Goal: Navigation & Orientation: Find specific page/section

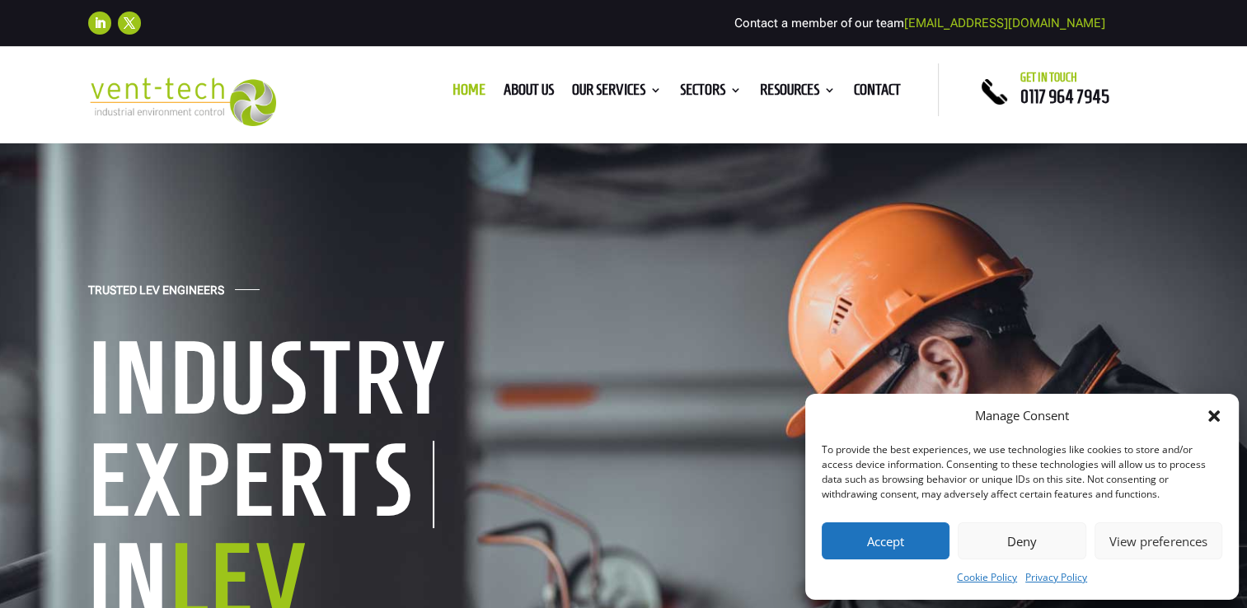
click at [870, 541] on button "Accept" at bounding box center [885, 540] width 128 height 37
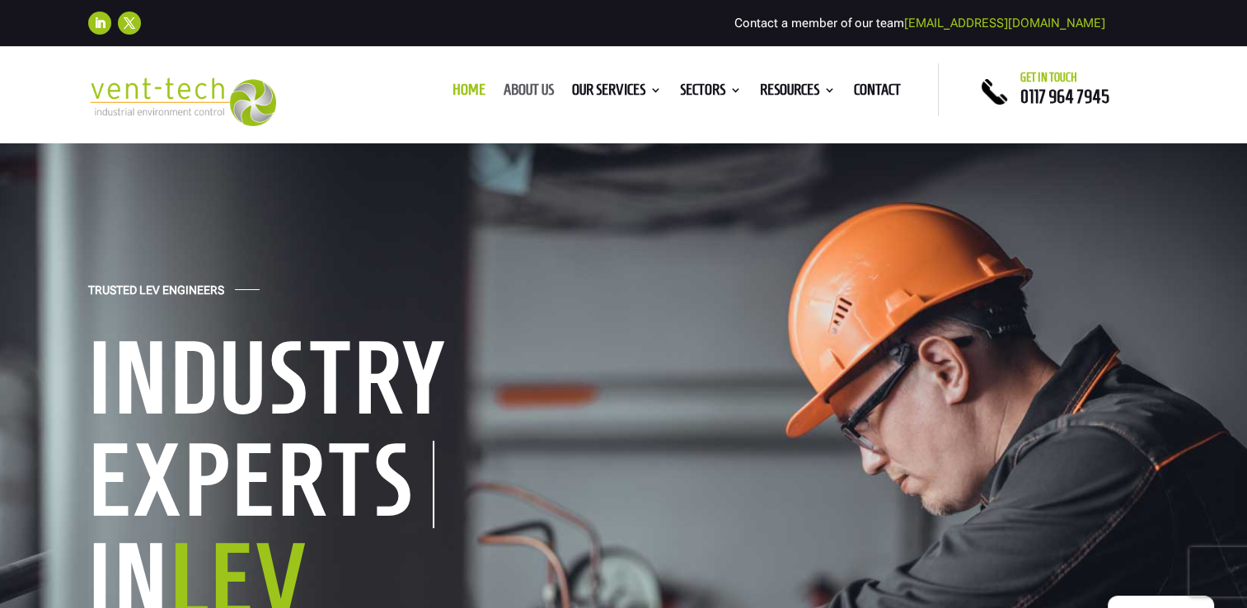
click at [520, 91] on link "About us" at bounding box center [528, 93] width 50 height 18
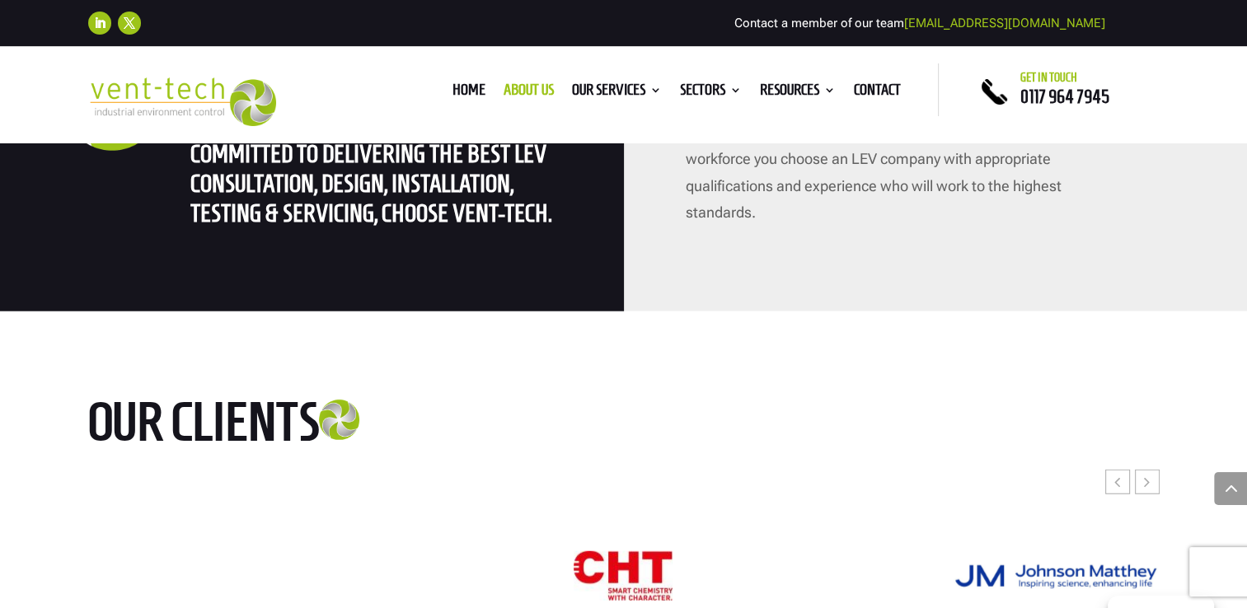
scroll to position [4202, 0]
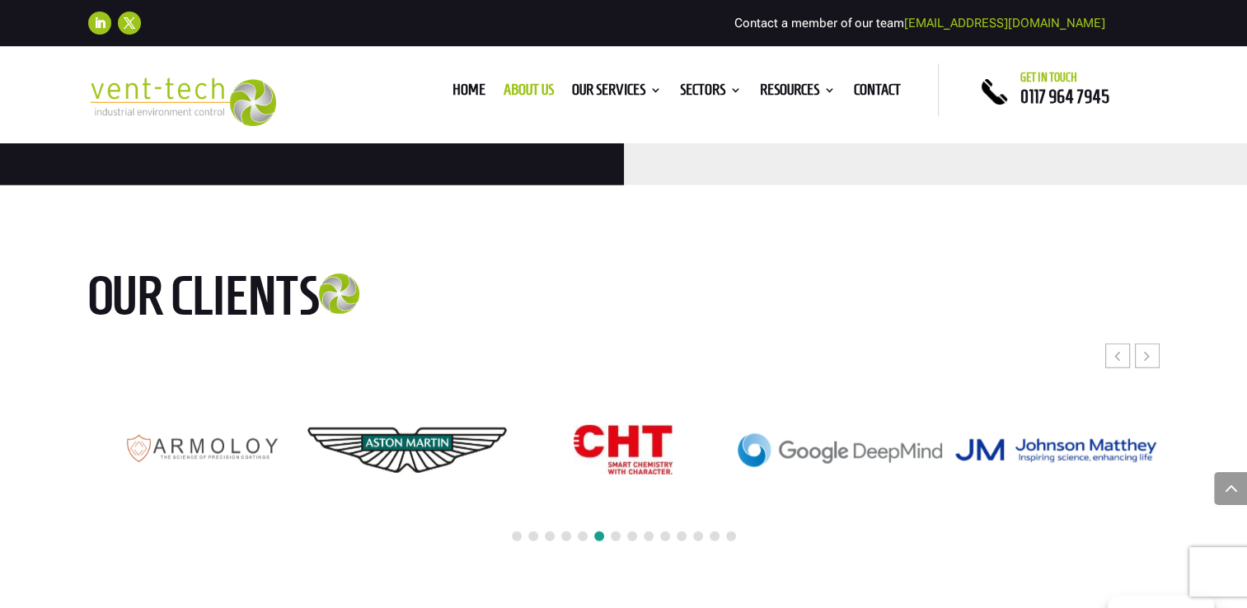
click at [611, 531] on span at bounding box center [616, 536] width 10 height 10
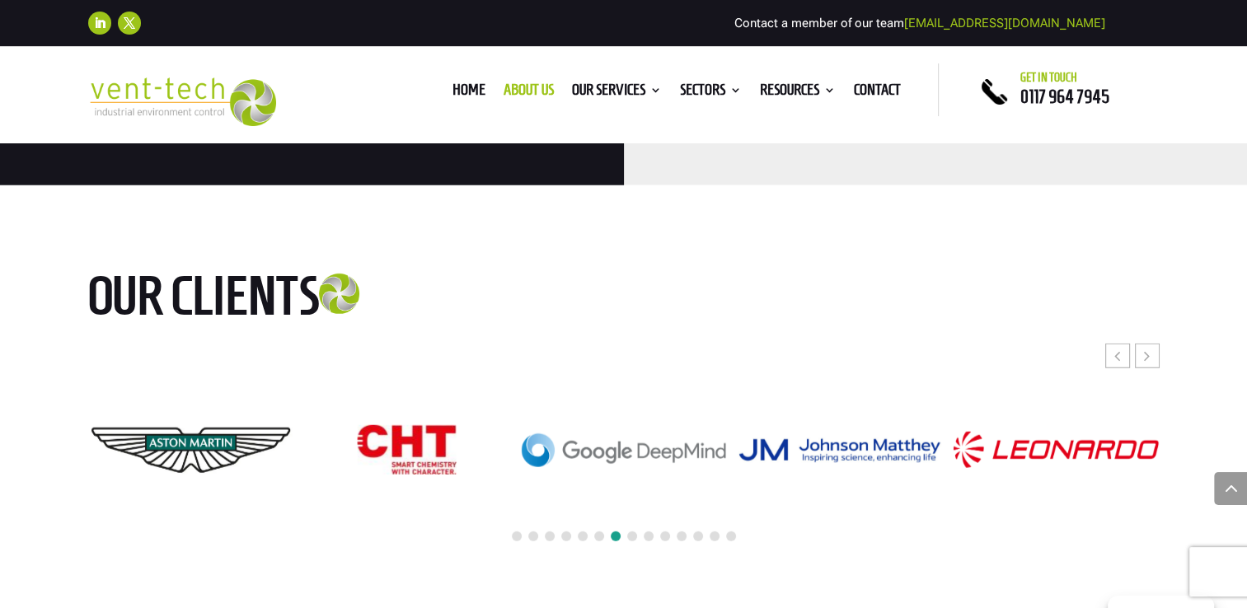
click at [631, 531] on span at bounding box center [632, 536] width 10 height 10
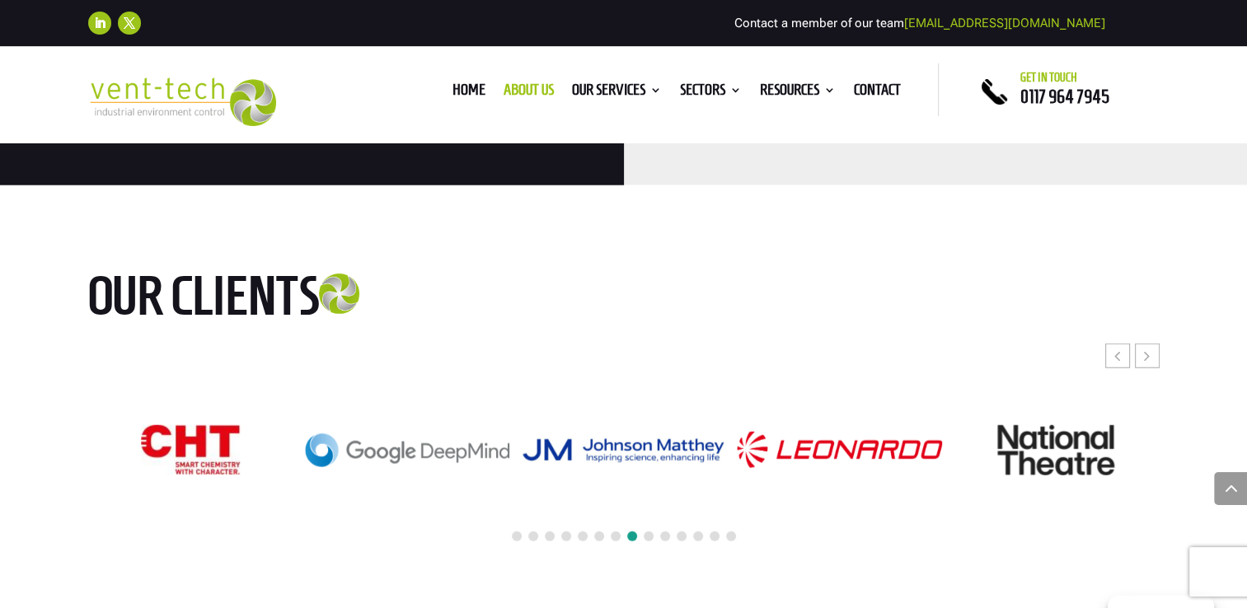
click at [647, 531] on span at bounding box center [648, 536] width 10 height 10
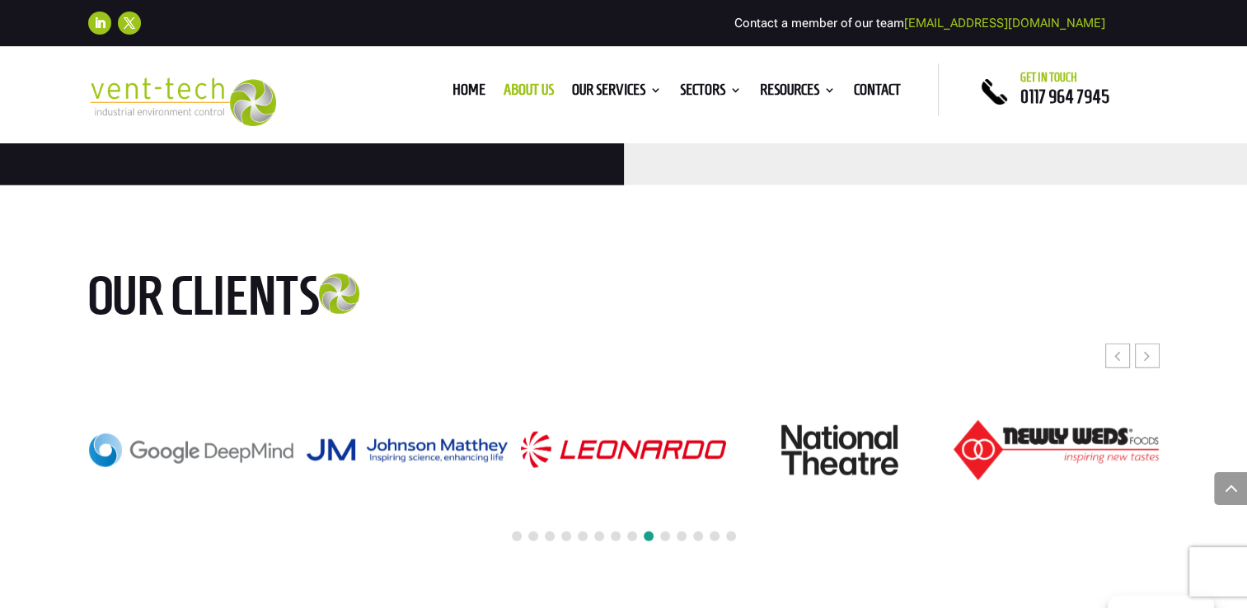
click at [666, 531] on span at bounding box center [665, 536] width 10 height 10
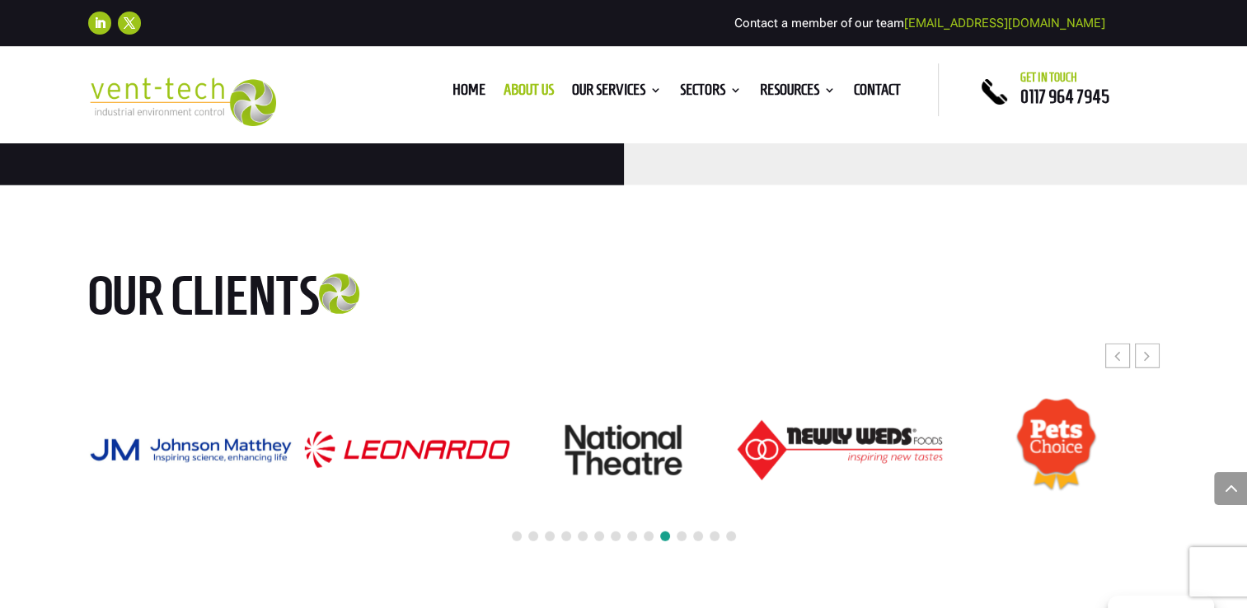
click at [681, 531] on span at bounding box center [681, 536] width 10 height 10
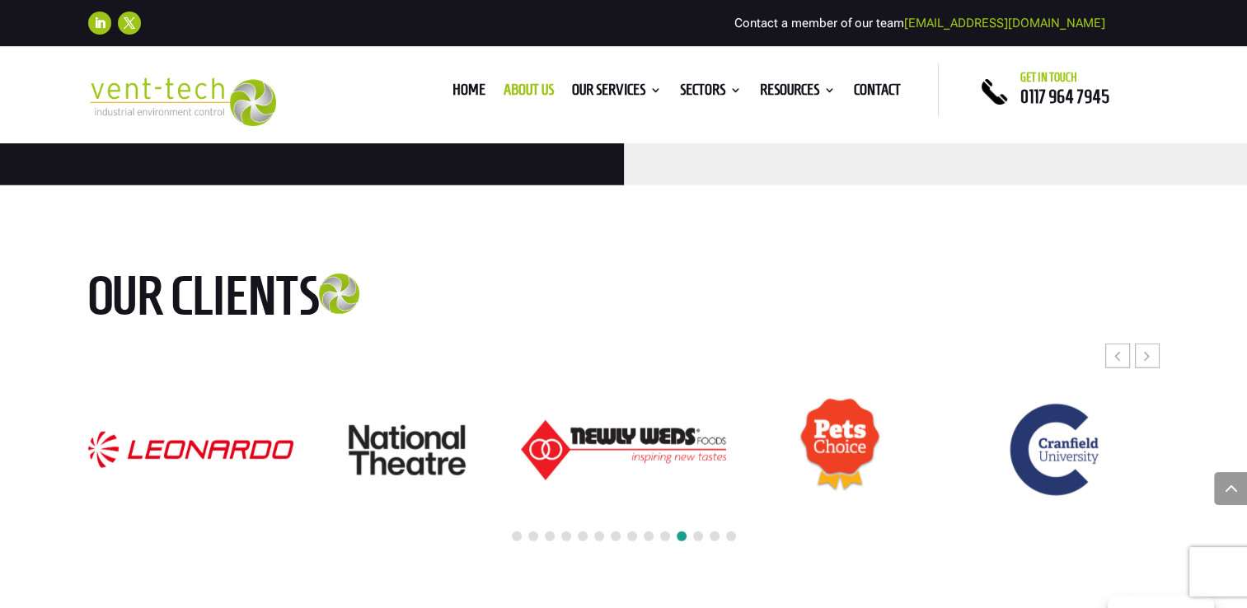
click at [702, 531] on span at bounding box center [698, 536] width 10 height 10
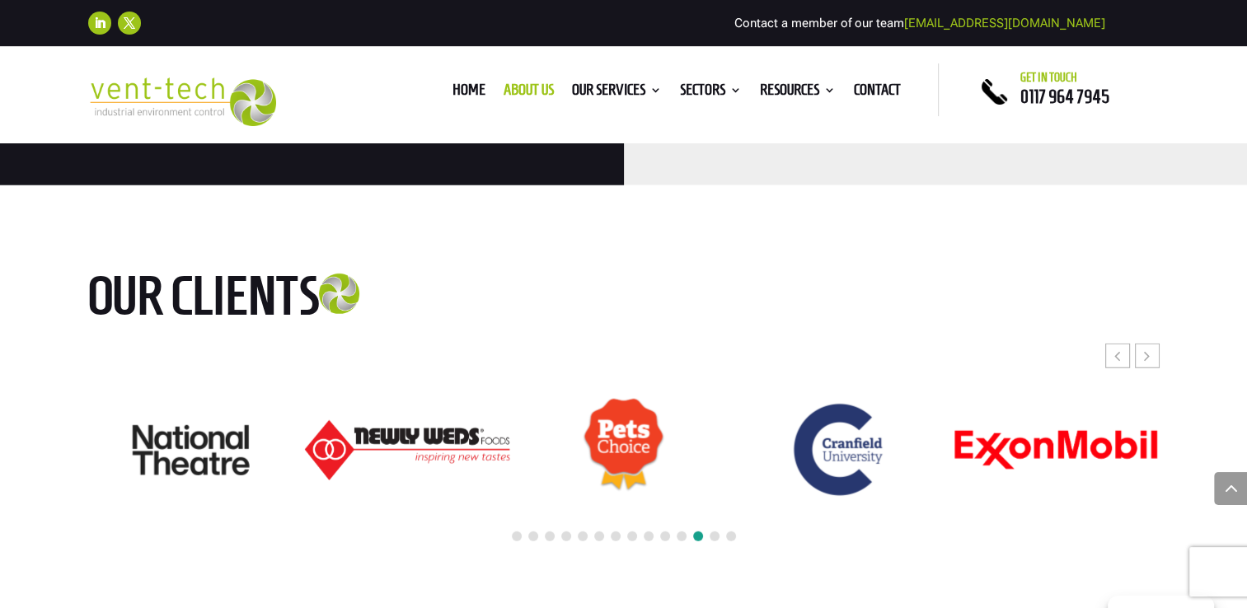
click at [715, 531] on span at bounding box center [714, 536] width 10 height 10
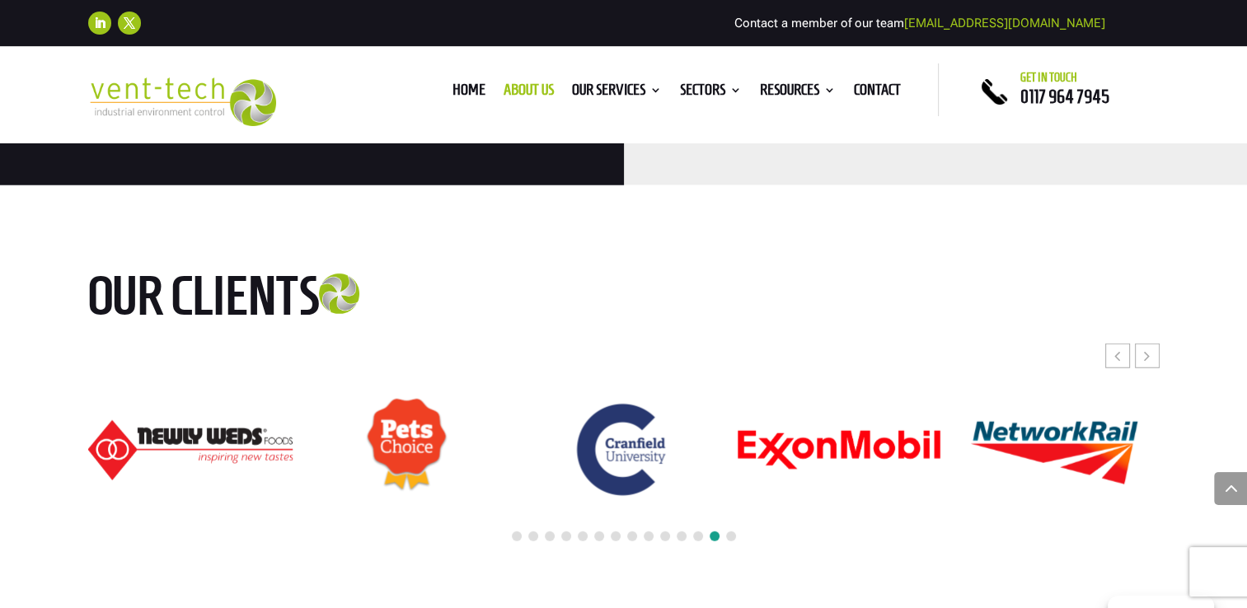
click at [732, 531] on span at bounding box center [731, 536] width 10 height 10
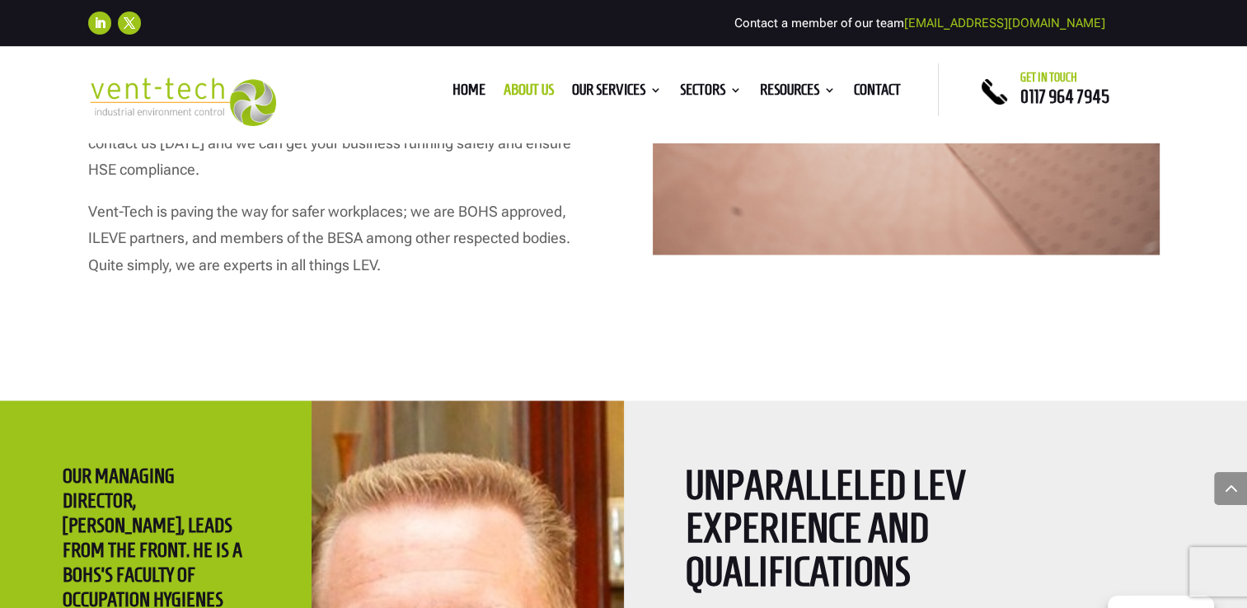
scroll to position [2389, 0]
